Goal: Information Seeking & Learning: Find specific page/section

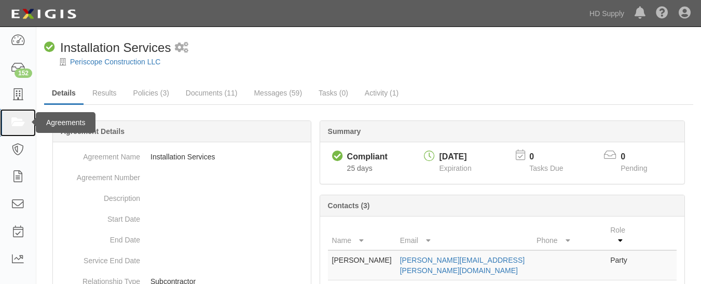
click at [21, 124] on icon at bounding box center [17, 123] width 15 height 12
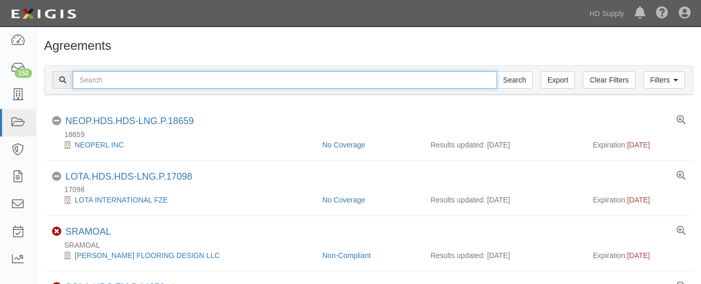
click at [105, 83] on input "text" at bounding box center [285, 80] width 424 height 18
type input "Efficient Air HVAC"
click at [496, 71] on input "Search" at bounding box center [514, 80] width 36 height 18
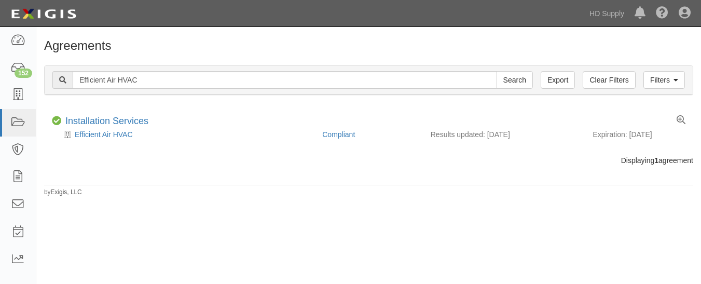
click at [212, 70] on div "Filters Clear Filters Export Efficient Air HVAC Search Filters" at bounding box center [369, 80] width 648 height 29
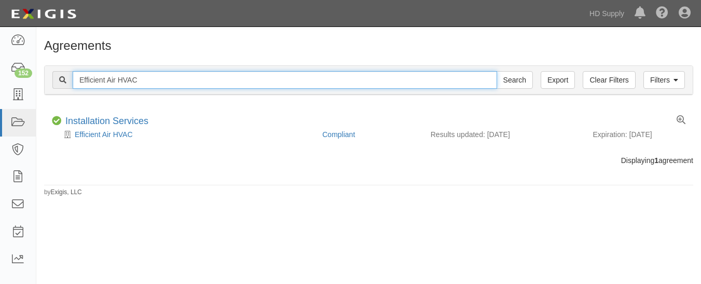
click at [198, 86] on input "Efficient Air HVAC" at bounding box center [285, 80] width 424 height 18
type input "E"
type input "TNZ services LLC"
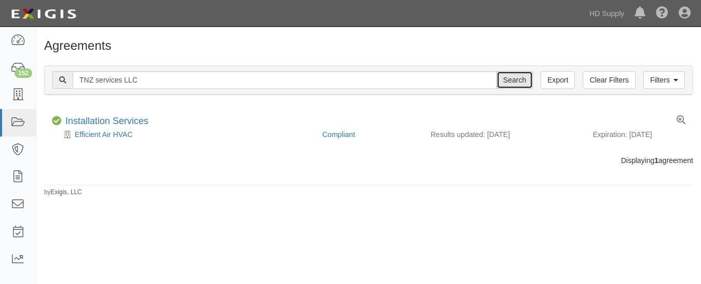
click at [527, 82] on input "Search" at bounding box center [514, 80] width 36 height 18
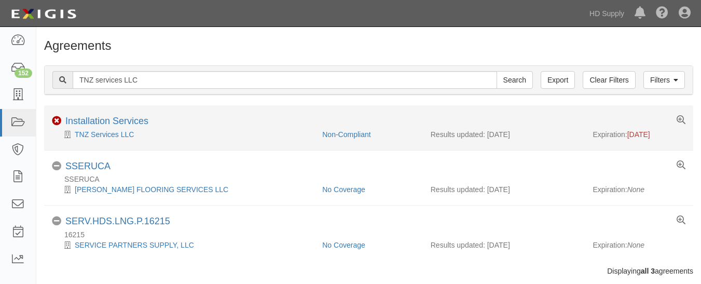
click at [177, 121] on div "Non-Compliant Installation Services" at bounding box center [368, 122] width 649 height 13
click at [192, 136] on div "TNZ Services LLC" at bounding box center [183, 134] width 262 height 10
click at [163, 120] on div "Non-Compliant Installation Services" at bounding box center [368, 122] width 649 height 13
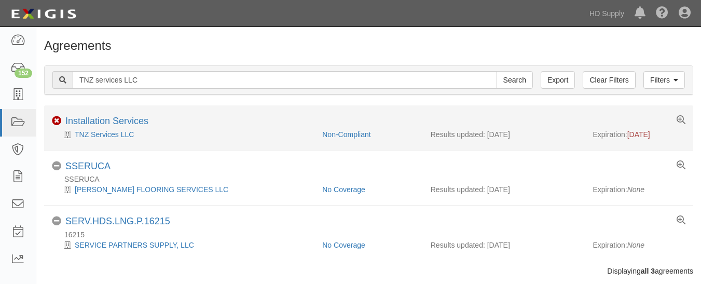
click at [283, 134] on div "TNZ Services LLC" at bounding box center [183, 134] width 262 height 10
click at [99, 132] on link "TNZ Services LLC" at bounding box center [104, 134] width 59 height 8
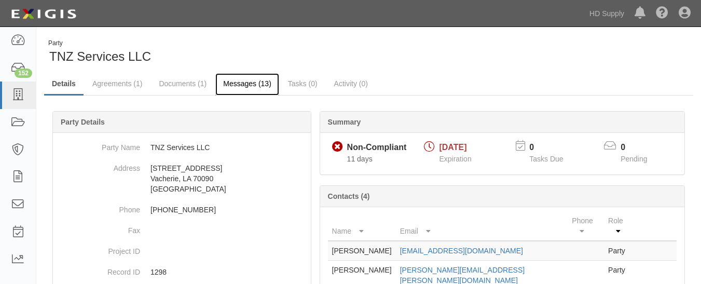
click at [245, 89] on link "Messages (13)" at bounding box center [247, 84] width 64 height 22
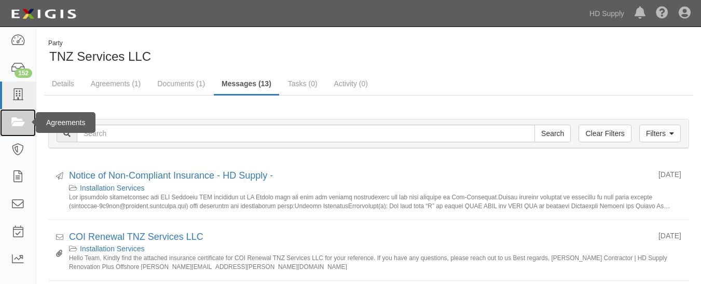
click at [20, 122] on icon at bounding box center [17, 123] width 15 height 12
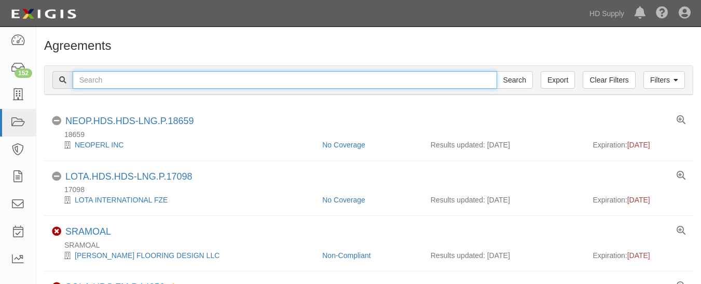
click at [155, 77] on input "text" at bounding box center [285, 80] width 424 height 18
paste input "Kitchen Cubes, LLC"
click at [92, 84] on input "Kitchen Cubes, LLC" at bounding box center [285, 80] width 424 height 18
type input "Kitchen Cubes, LLC"
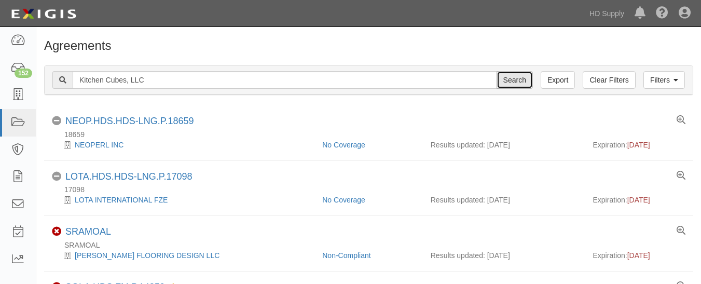
click at [513, 77] on input "Search" at bounding box center [514, 80] width 36 height 18
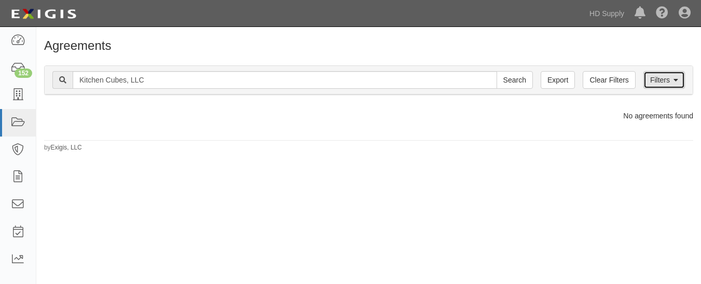
click at [672, 77] on link "Filters" at bounding box center [663, 80] width 41 height 18
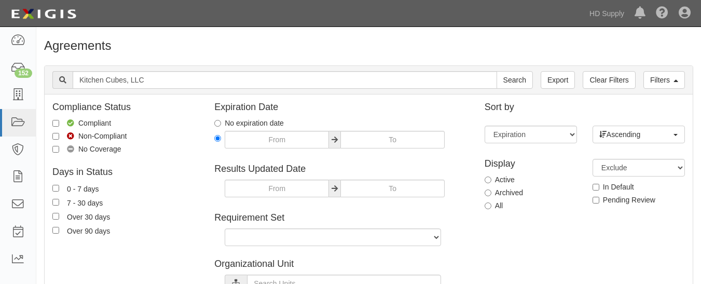
click at [491, 206] on label "All" at bounding box center [493, 205] width 19 height 10
click at [491, 206] on input "All" at bounding box center [487, 205] width 7 height 7
radio input "true"
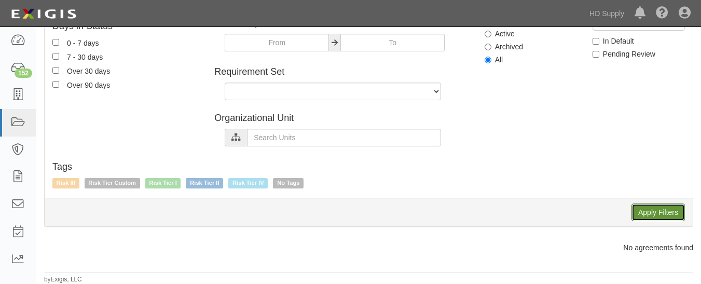
click at [647, 221] on input "Apply Filters" at bounding box center [657, 212] width 53 height 18
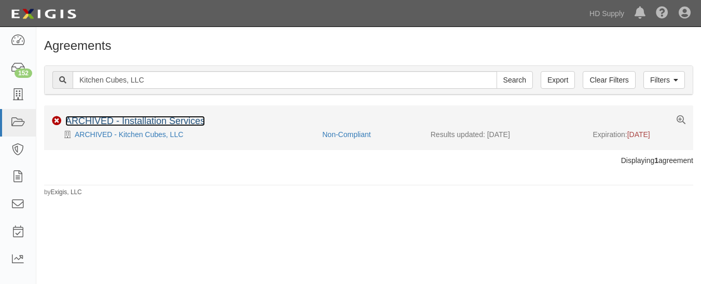
click at [124, 126] on link "ARCHIVED - Installation Services" at bounding box center [134, 121] width 139 height 10
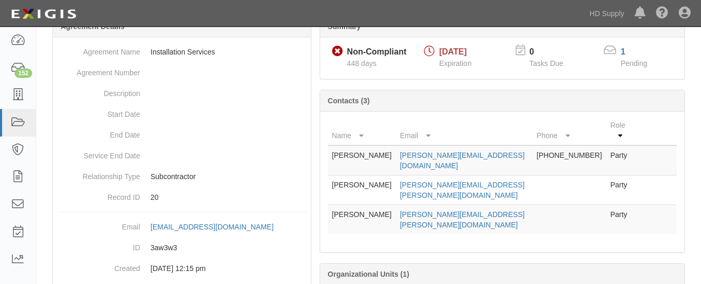
scroll to position [198, 0]
